Goal: Transaction & Acquisition: Purchase product/service

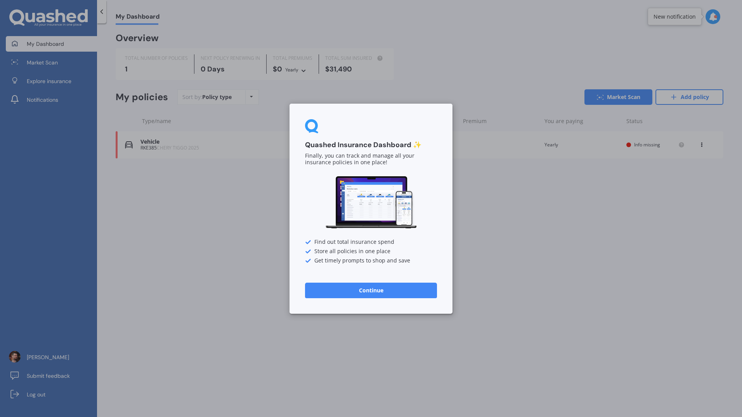
click at [400, 289] on button "Continue" at bounding box center [371, 290] width 132 height 16
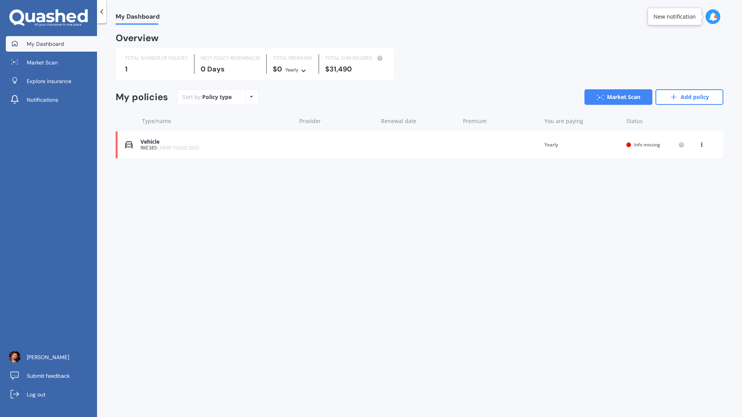
click at [193, 145] on span "CHERY TIGGO 2025" at bounding box center [178, 147] width 42 height 7
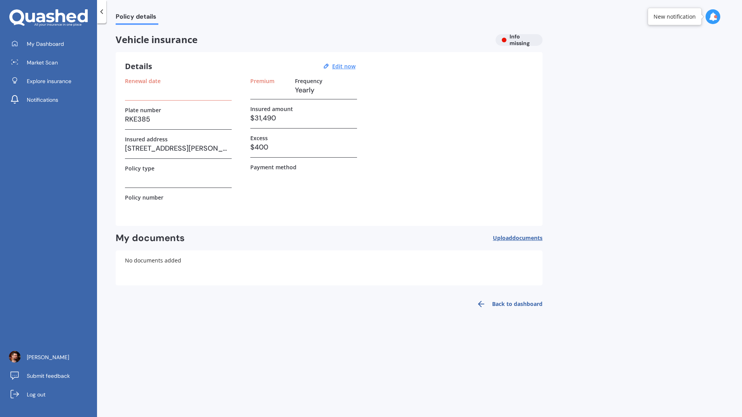
click at [711, 15] on icon at bounding box center [712, 16] width 9 height 9
click at [657, 50] on b "Assurant Purchase" at bounding box center [642, 49] width 46 height 5
click at [656, 53] on b "Assurant Purchase" at bounding box center [642, 49] width 46 height 5
click at [667, 17] on div "Policy details" at bounding box center [419, 12] width 645 height 25
click at [51, 65] on span "Market Scan" at bounding box center [42, 63] width 31 height 8
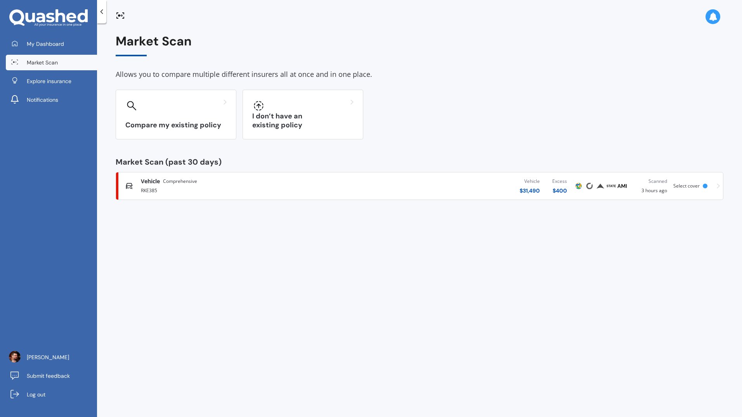
click at [184, 182] on span "Comprehensive" at bounding box center [180, 181] width 34 height 8
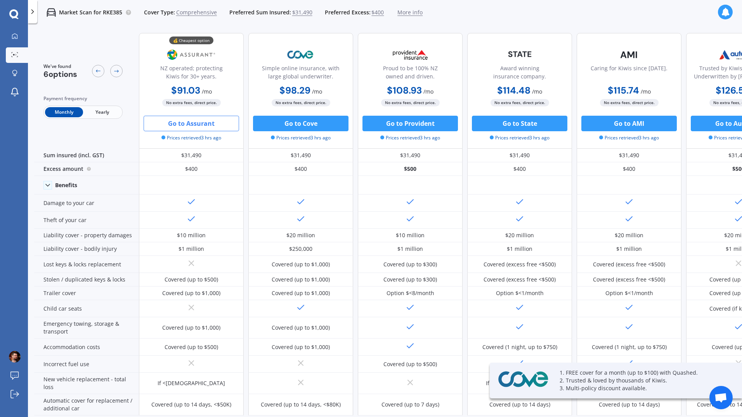
click at [107, 112] on span "Yearly" at bounding box center [102, 112] width 38 height 10
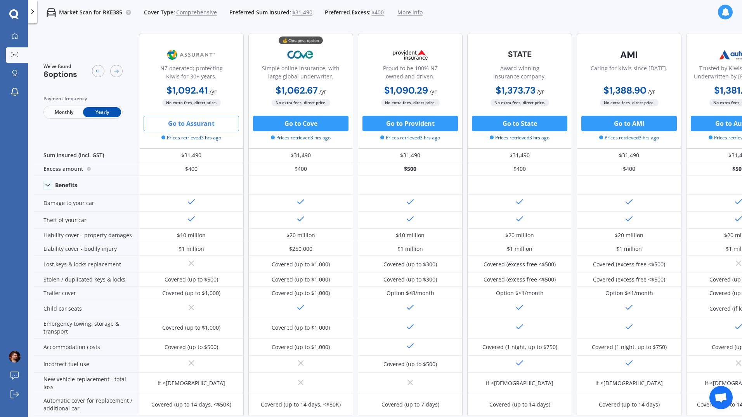
click at [97, 71] on icon at bounding box center [98, 70] width 5 height 3
click at [376, 12] on span "$400" at bounding box center [377, 13] width 12 height 8
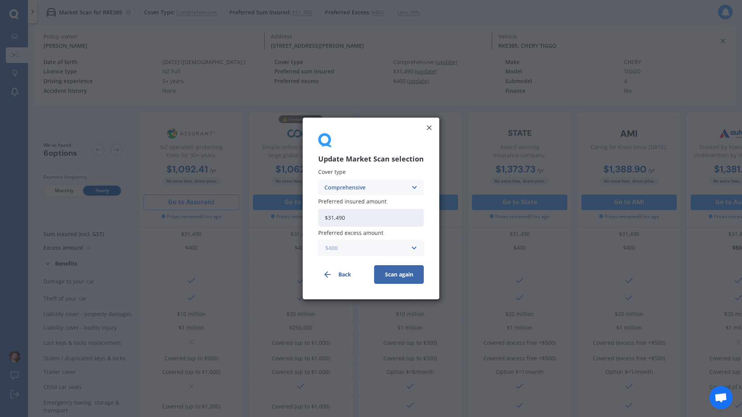
click at [414, 252] on input "text" at bounding box center [368, 247] width 99 height 15
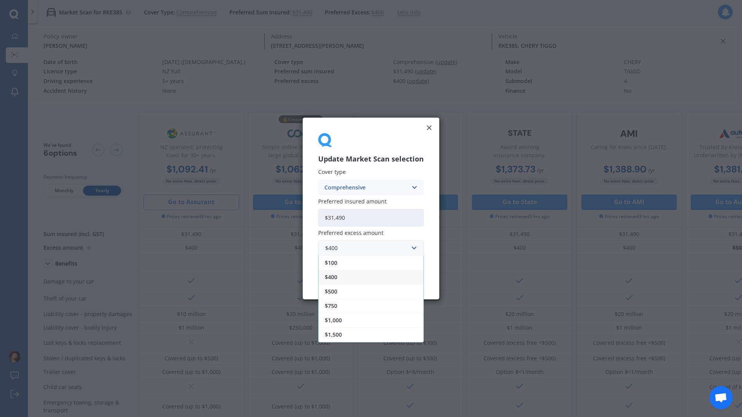
click at [392, 258] on div "$100" at bounding box center [370, 262] width 105 height 14
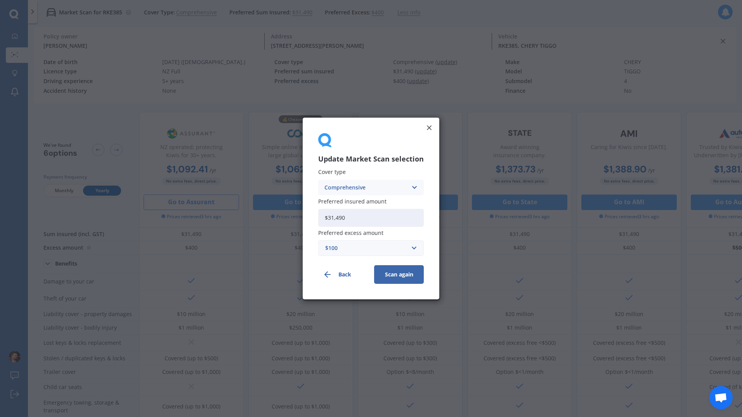
click at [403, 273] on button "Scan again" at bounding box center [399, 274] width 50 height 19
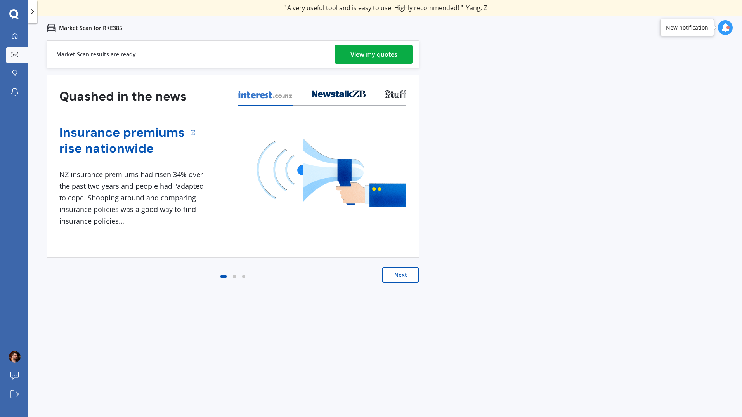
click at [366, 49] on div "View my quotes" at bounding box center [373, 54] width 47 height 19
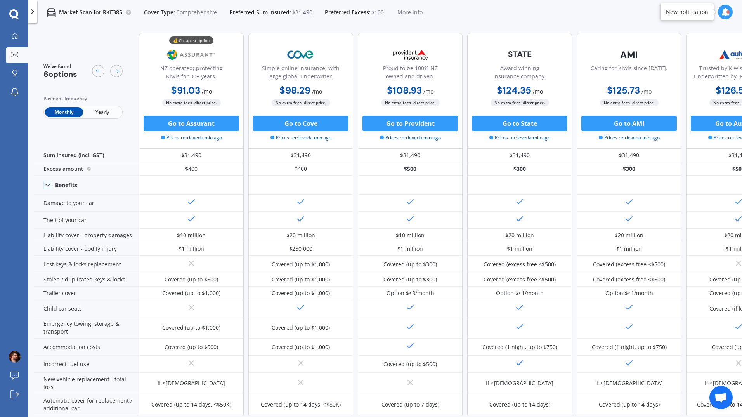
click at [202, 123] on button "Go to Assurant" at bounding box center [191, 124] width 95 height 16
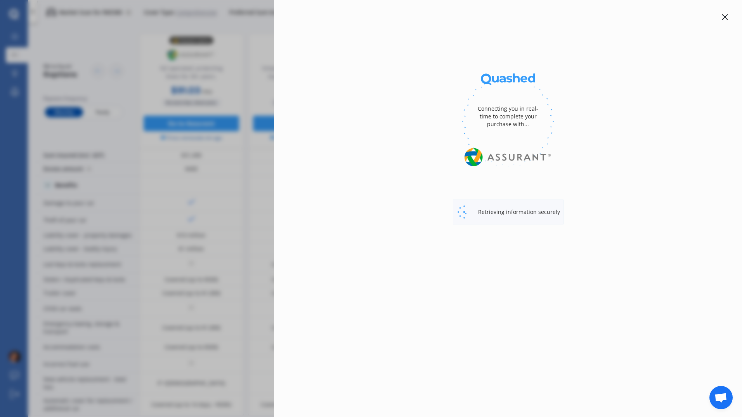
select select "Monthly"
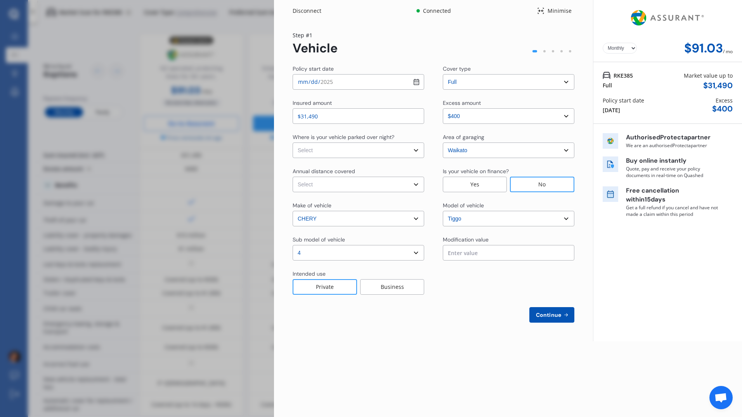
click at [569, 119] on select "Select excess amount $400 $900 $1,400" at bounding box center [508, 116] width 131 height 16
click at [443, 108] on select "Select excess amount $400 $900 $1,400" at bounding box center [508, 116] width 131 height 16
click at [562, 115] on select "Select excess amount $400 $900 $1,400" at bounding box center [508, 116] width 131 height 16
click at [443, 108] on select "Select excess amount $400 $900 $1,400" at bounding box center [508, 116] width 131 height 16
click at [417, 85] on input "[DATE]" at bounding box center [357, 82] width 131 height 16
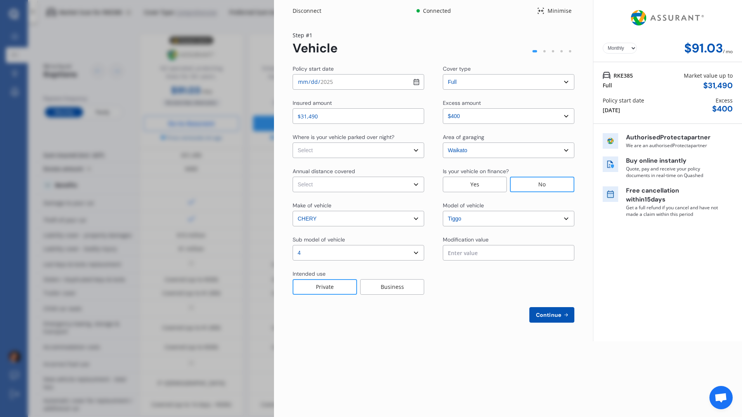
type input "[DATE]"
click at [432, 66] on div "Policy start date [DATE] Cover type Select cover type 3rd Party Full" at bounding box center [433, 77] width 282 height 25
click at [568, 80] on select "Select cover type 3rd Party Full" at bounding box center [508, 82] width 131 height 16
click at [500, 47] on div "Step # 1 Vehicle" at bounding box center [433, 43] width 282 height 24
click at [568, 114] on select "Select excess amount $400 $900 $1,400" at bounding box center [508, 116] width 131 height 16
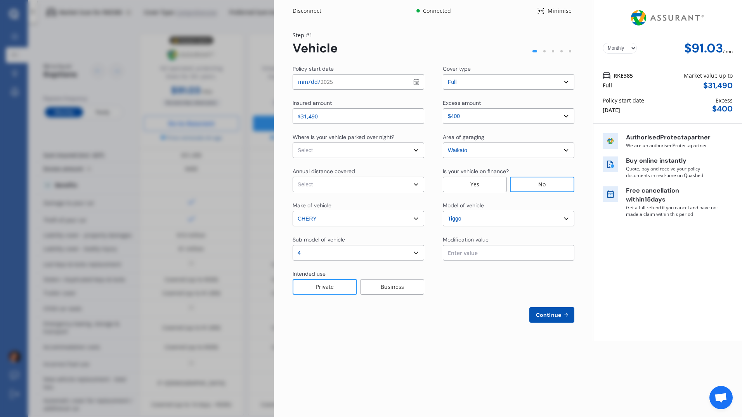
click at [589, 115] on div "Yearly Monthly $91.03 / mo Step # 1 Vehicle Policy start date [DATE] Cover type…" at bounding box center [433, 181] width 319 height 319
click at [303, 10] on div "Disconnect" at bounding box center [310, 11] width 37 height 8
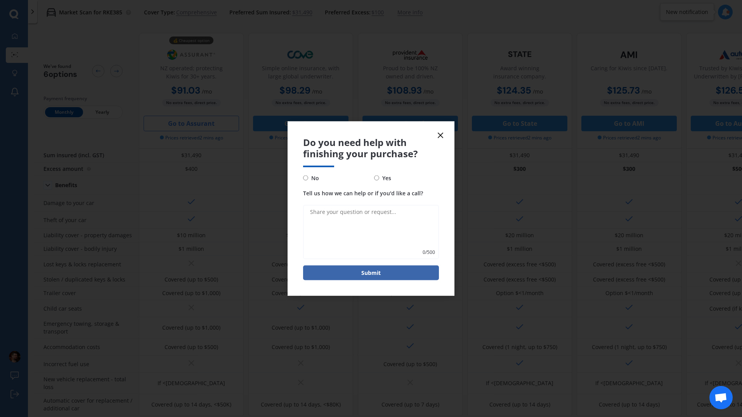
click at [444, 136] on icon at bounding box center [440, 135] width 9 height 9
